Goal: Information Seeking & Learning: Learn about a topic

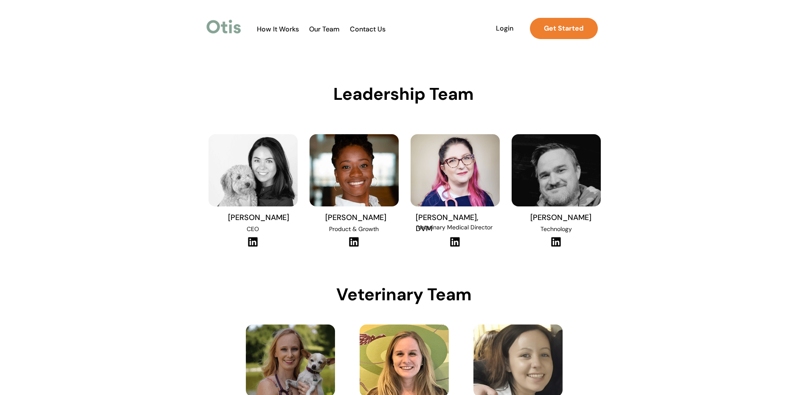
click at [216, 26] on img at bounding box center [224, 27] width 39 height 20
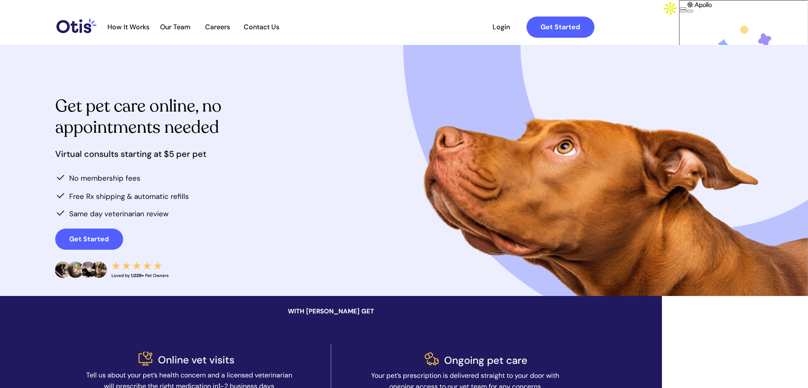
click at [154, 24] on span "How It Works" at bounding box center [128, 27] width 51 height 8
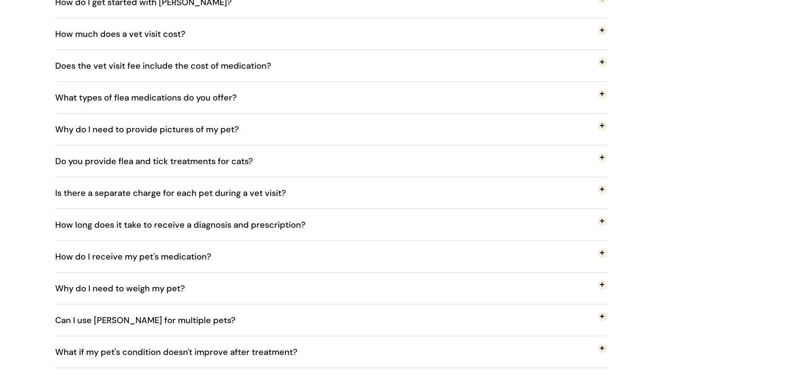
scroll to position [1403, 0]
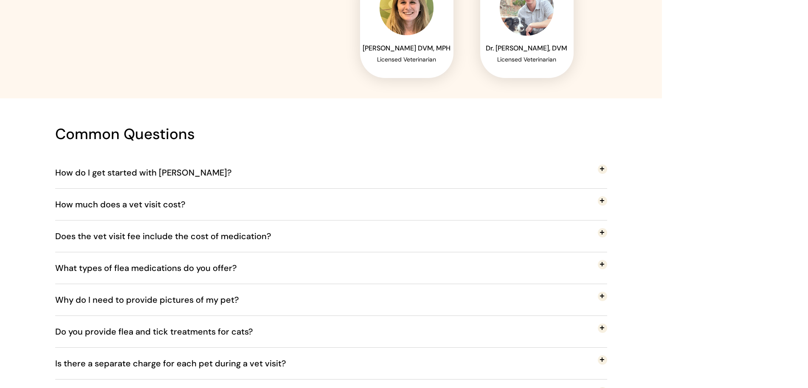
click at [307, 184] on button "How do I get started with [PERSON_NAME]?" at bounding box center [331, 172] width 552 height 31
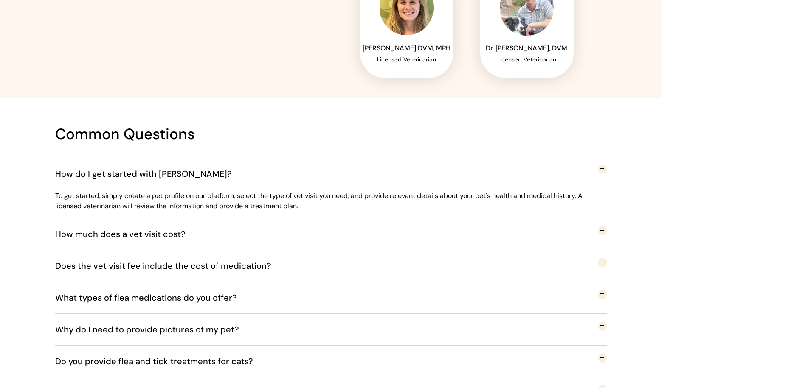
click at [321, 227] on button "How much does a vet visit cost?" at bounding box center [331, 234] width 552 height 31
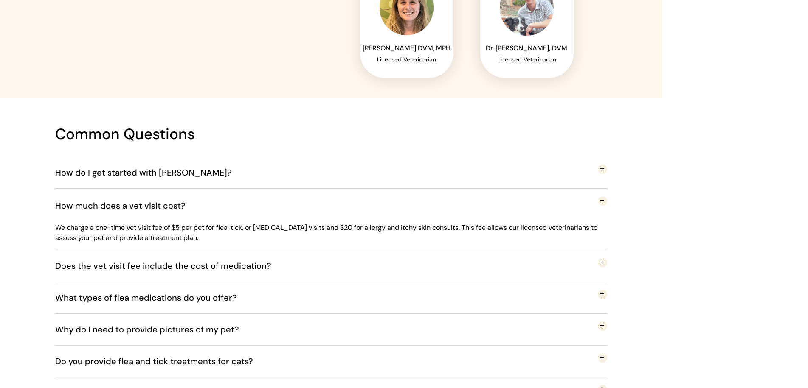
click at [237, 263] on span "Does the vet visit fee include the cost of medication?" at bounding box center [169, 266] width 229 height 28
